Goal: Navigation & Orientation: Understand site structure

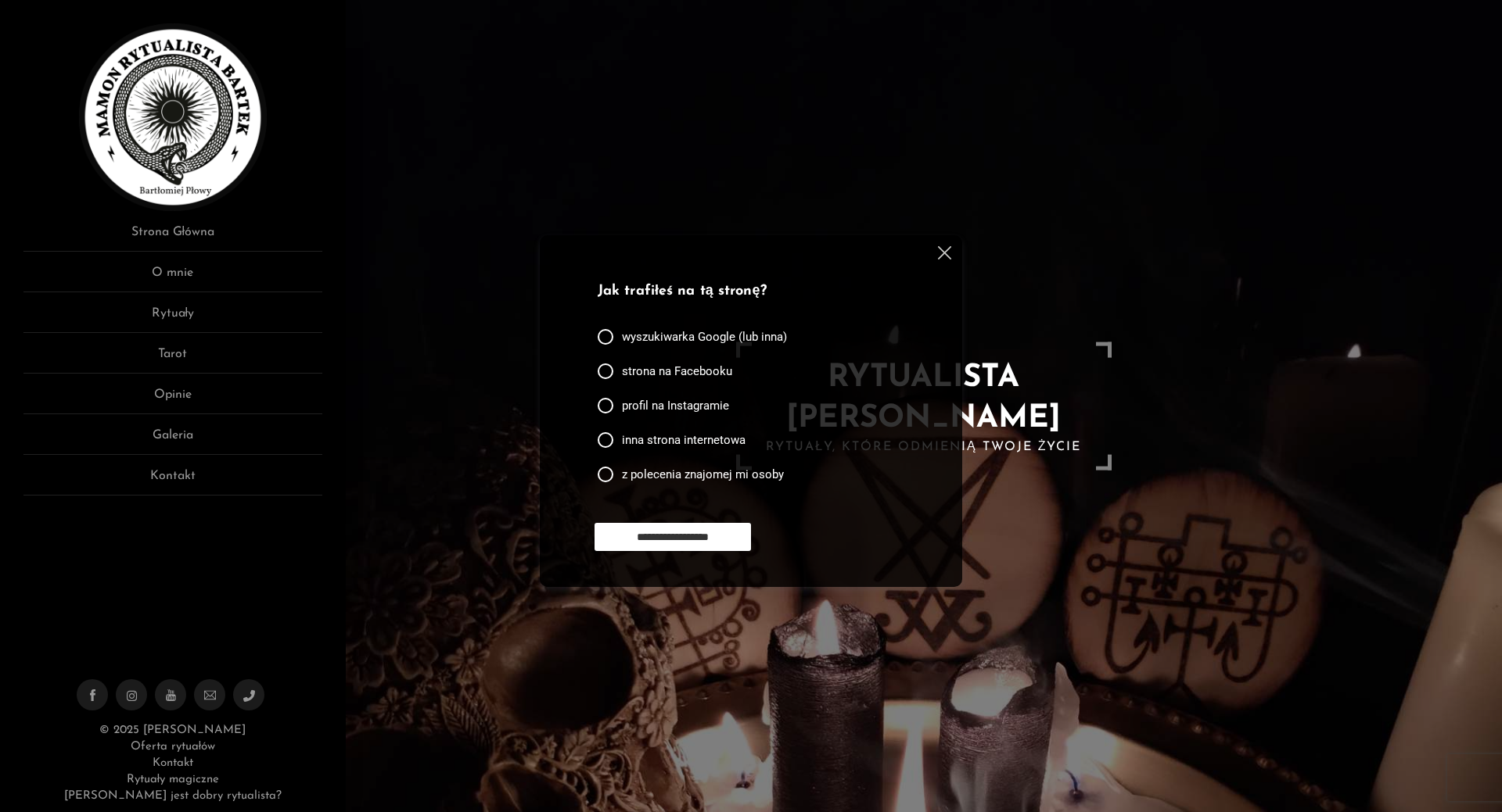
click at [671, 290] on p "Jak trafiłeś na tą stronę?" at bounding box center [747, 291] width 300 height 21
click at [184, 264] on link "O mnie" at bounding box center [173, 277] width 299 height 29
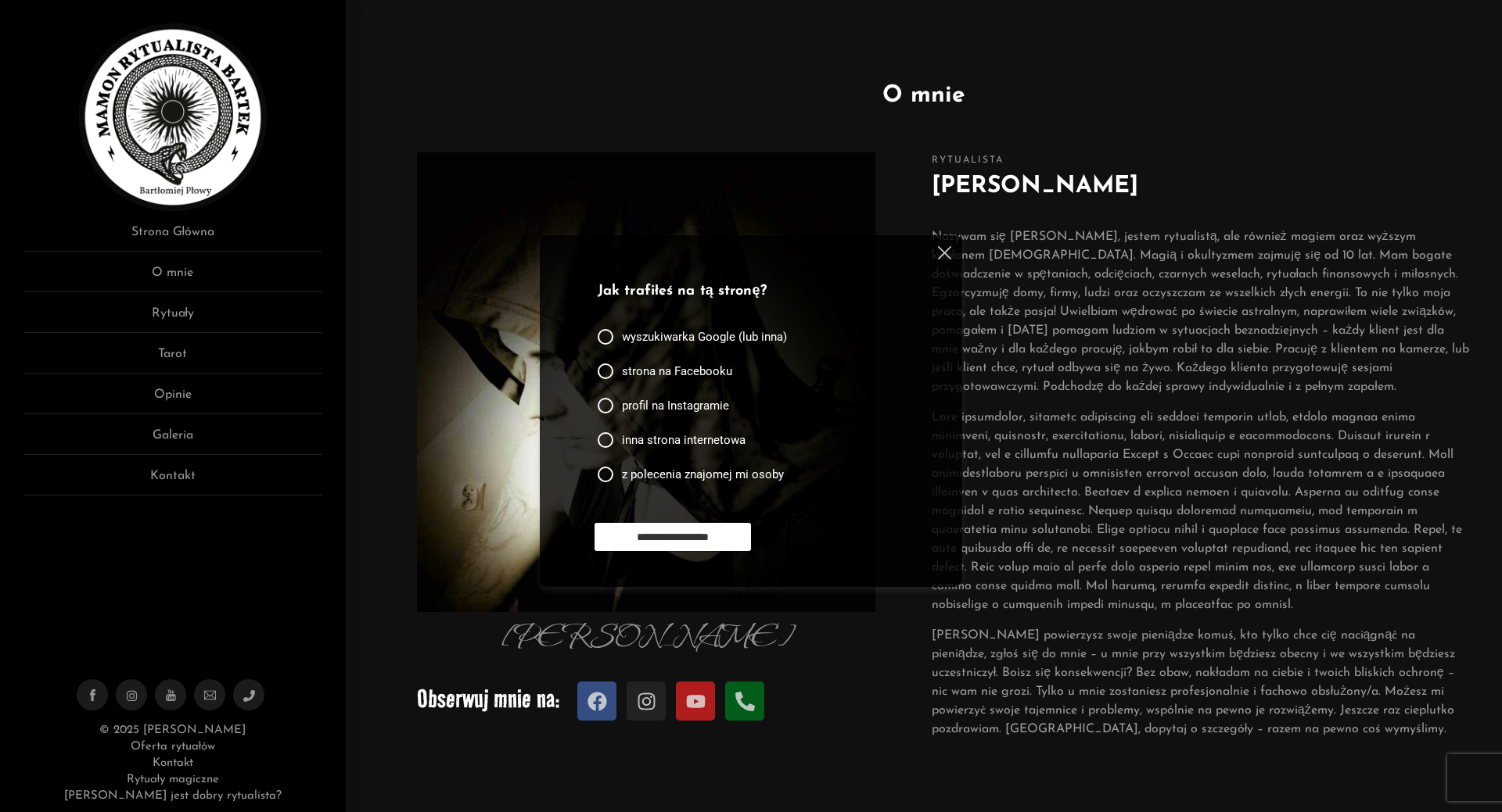
click at [950, 256] on img at bounding box center [944, 253] width 13 height 13
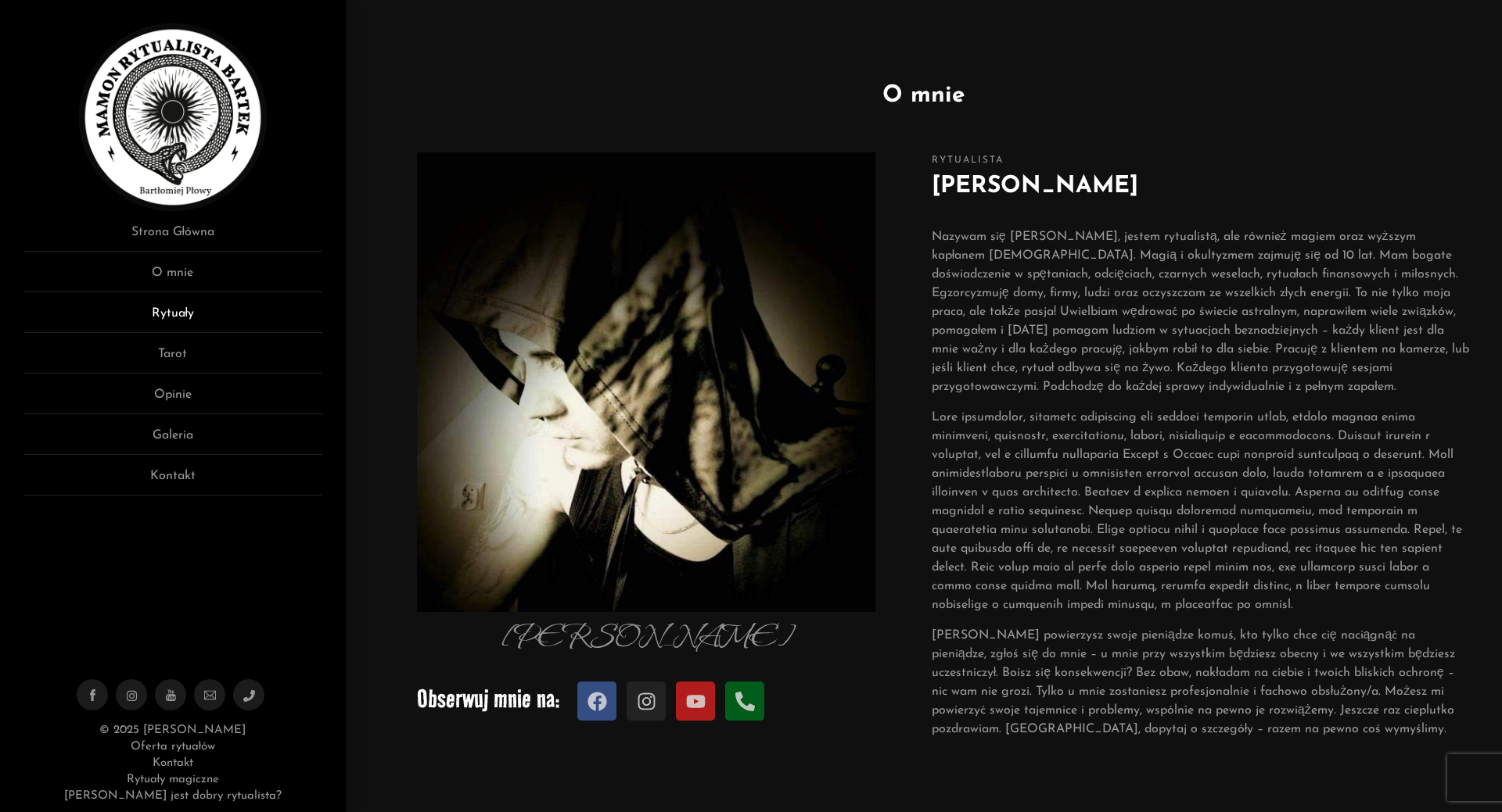
click at [191, 314] on link "Rytuały" at bounding box center [173, 318] width 299 height 29
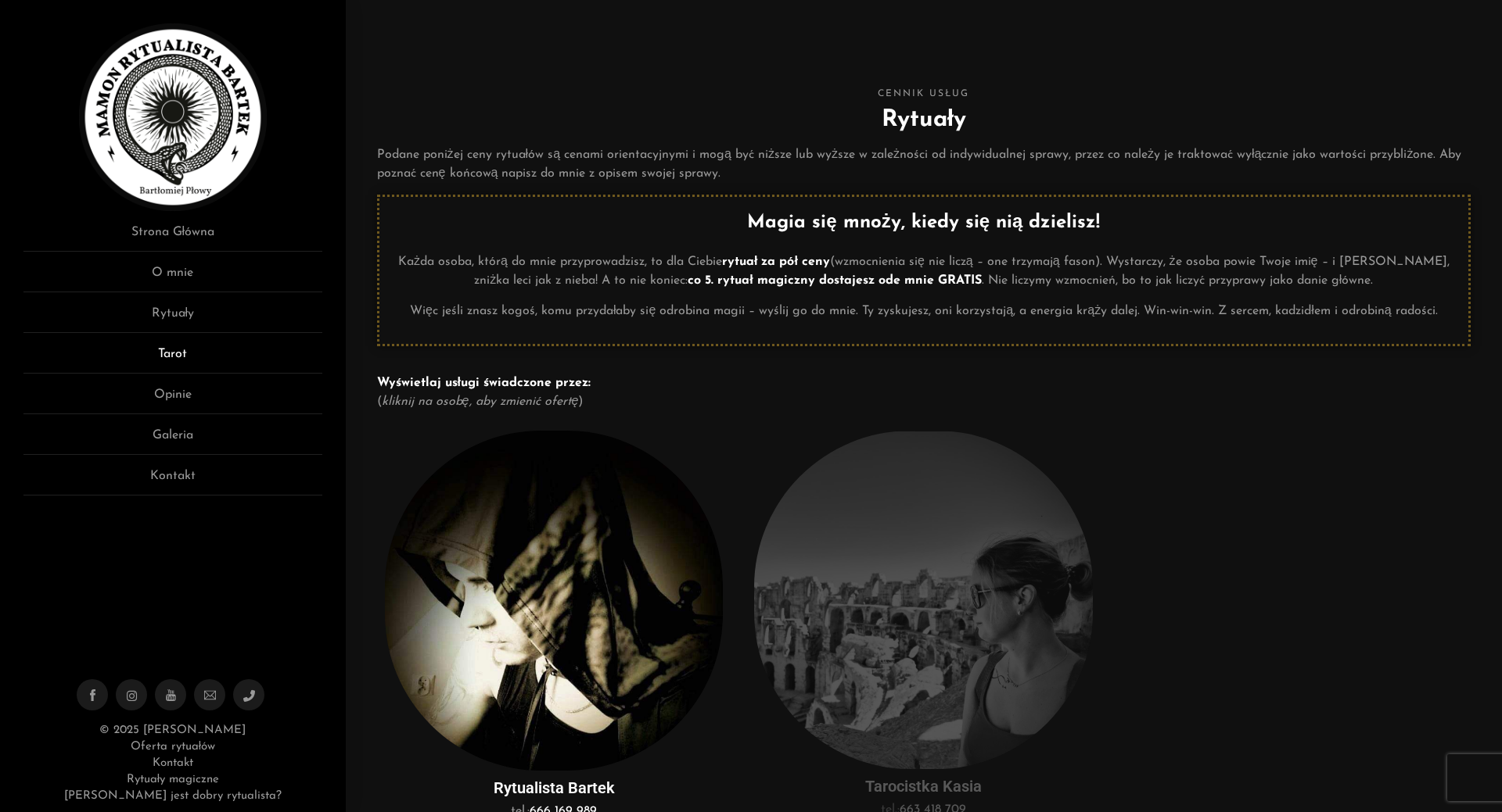
click at [185, 351] on link "Tarot" at bounding box center [173, 358] width 299 height 29
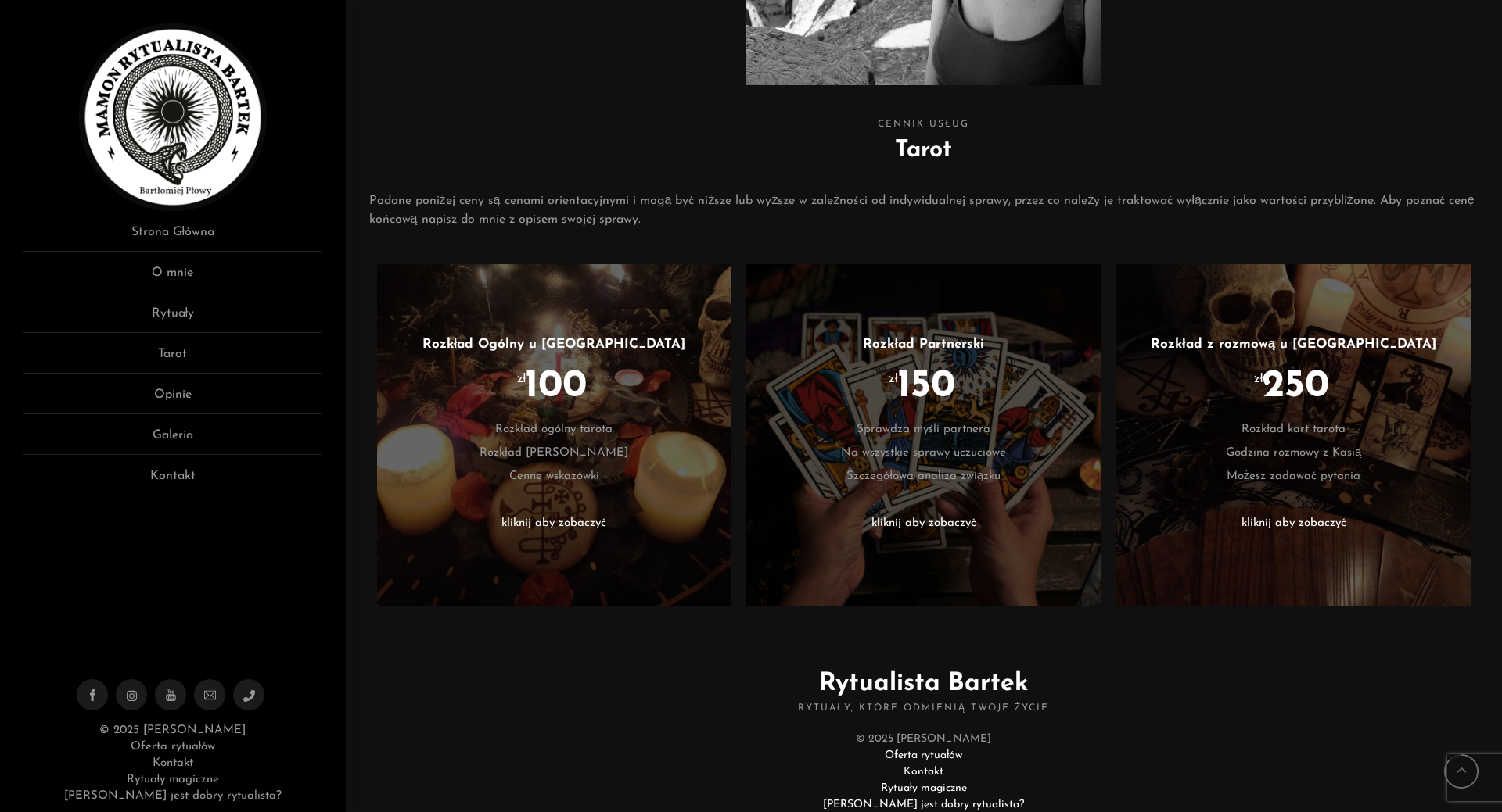
scroll to position [564, 0]
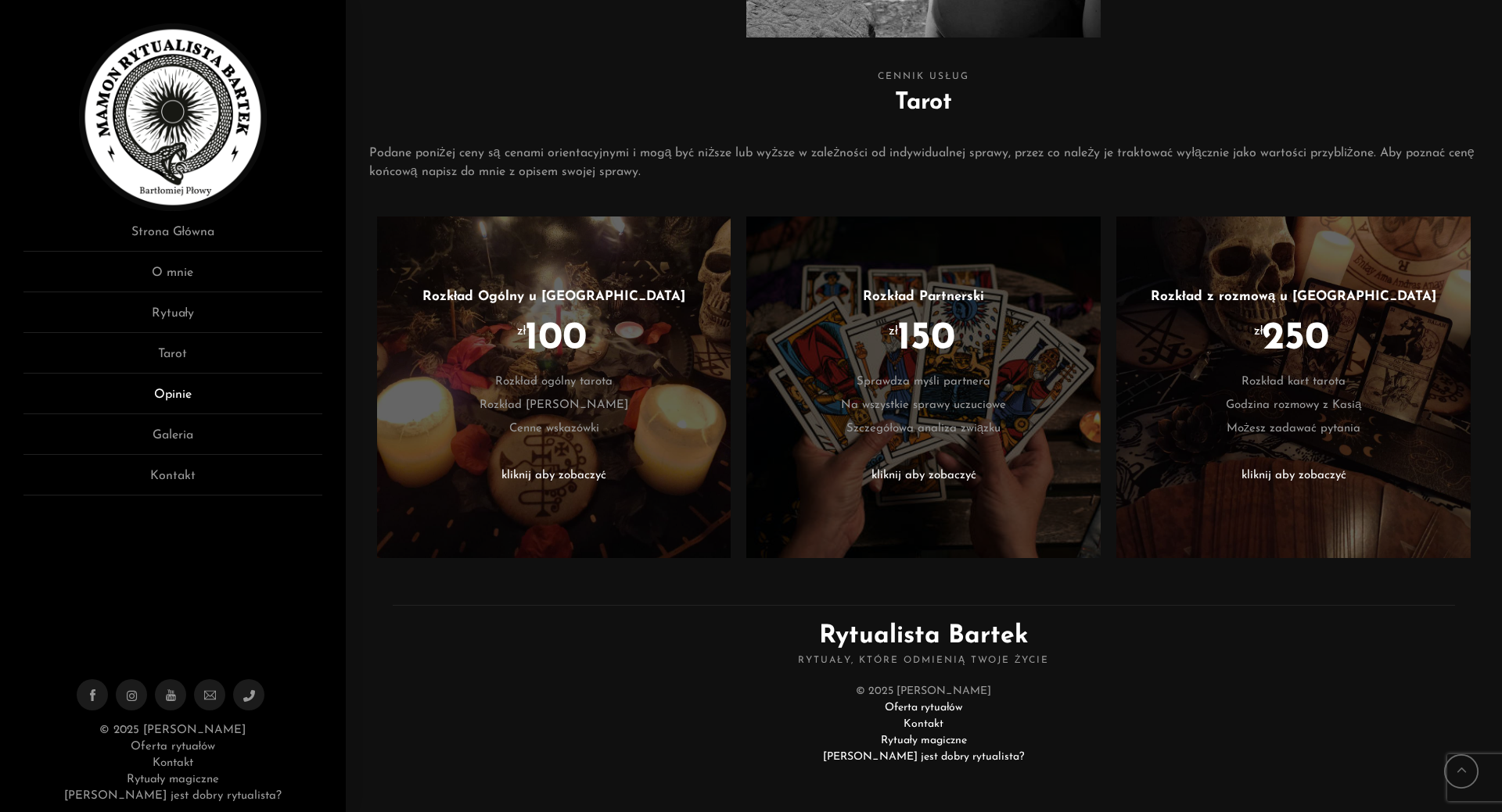
click at [172, 388] on link "Opinie" at bounding box center [173, 399] width 299 height 29
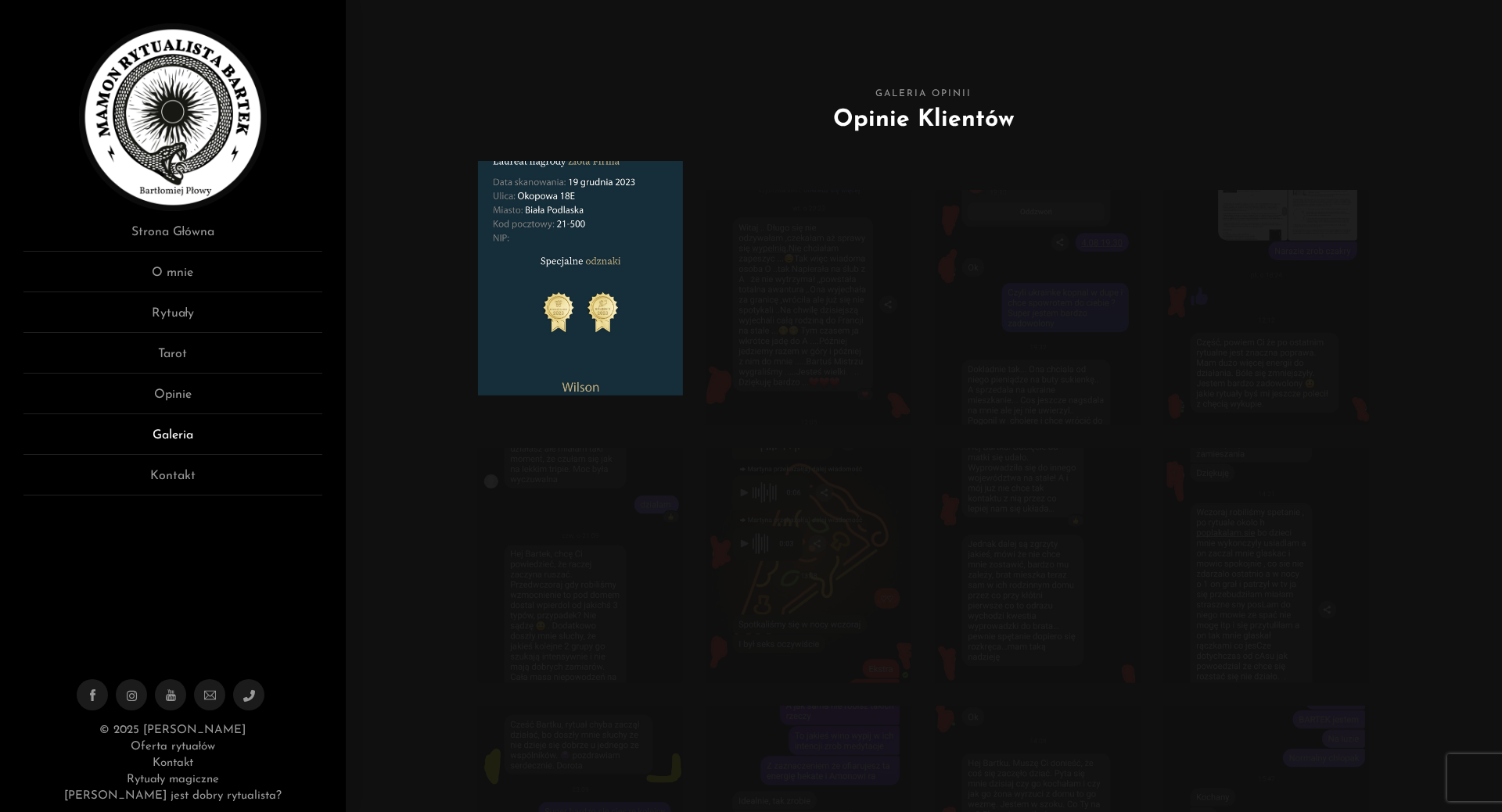
click at [169, 438] on link "Galeria" at bounding box center [173, 440] width 299 height 29
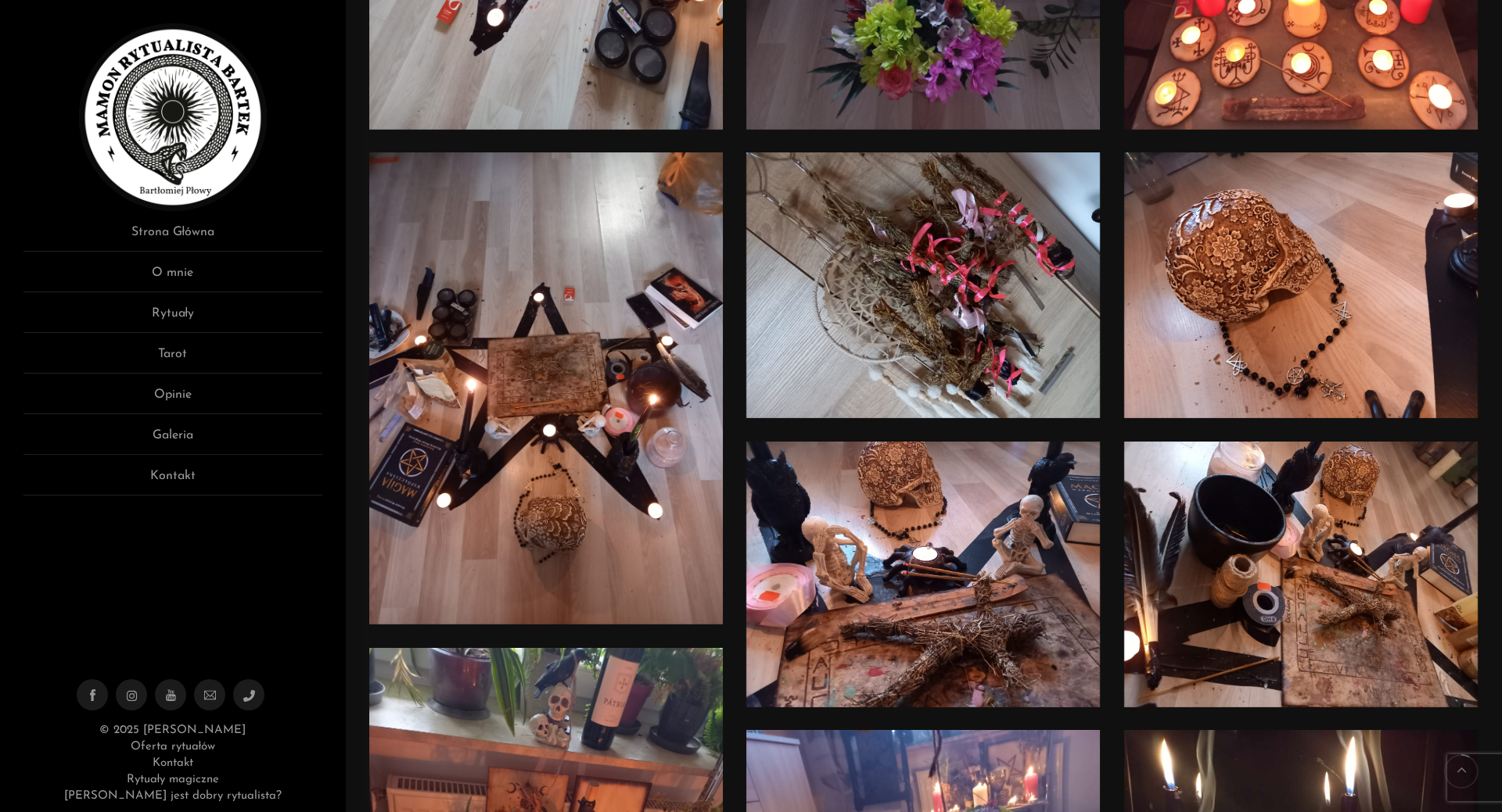
scroll to position [703, 0]
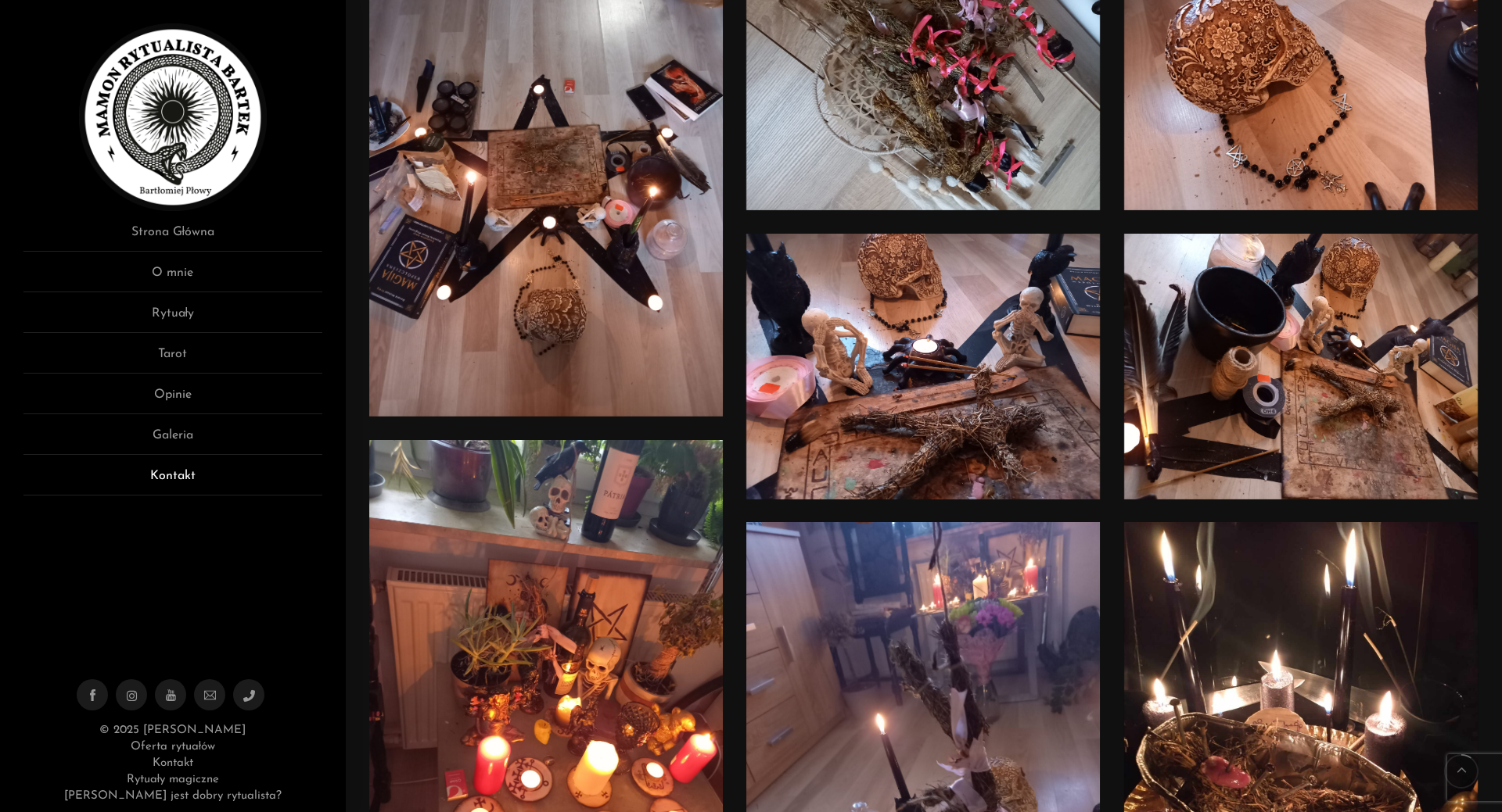
click at [179, 474] on link "Kontakt" at bounding box center [173, 480] width 299 height 29
